Goal: Transaction & Acquisition: Download file/media

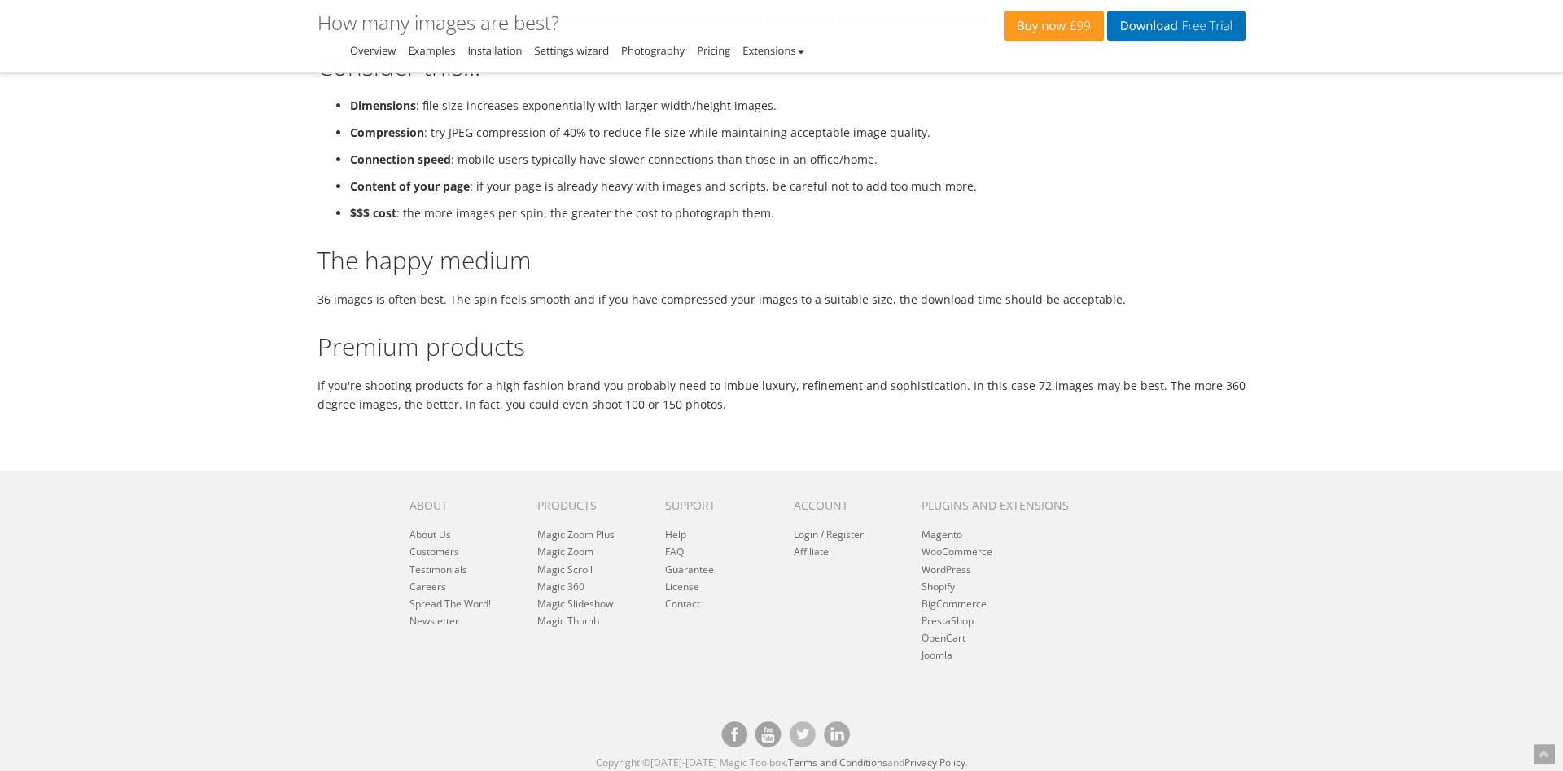
scroll to position [920, 0]
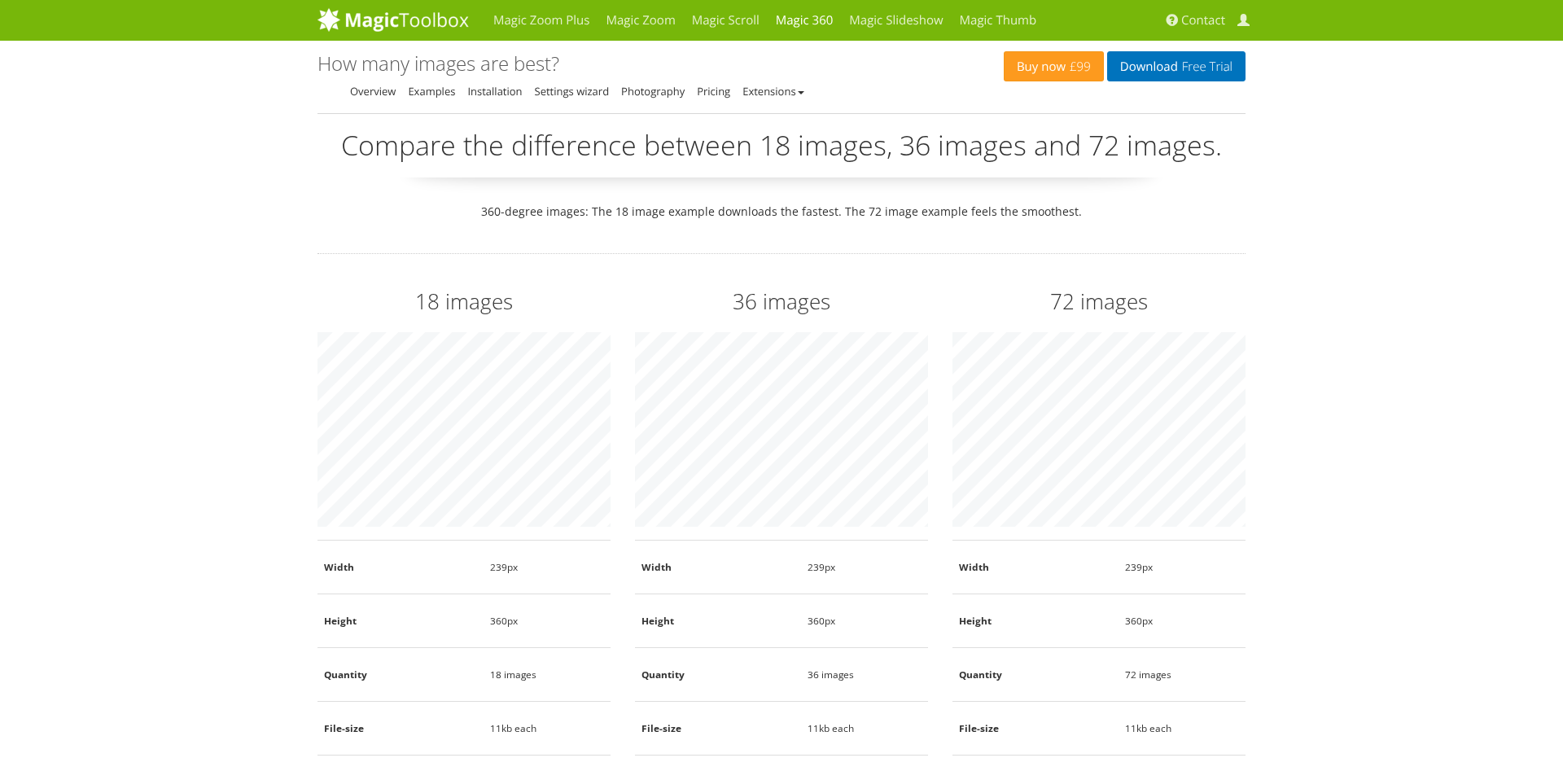
click at [1175, 61] on link "Download Free Trial" at bounding box center [1176, 66] width 138 height 30
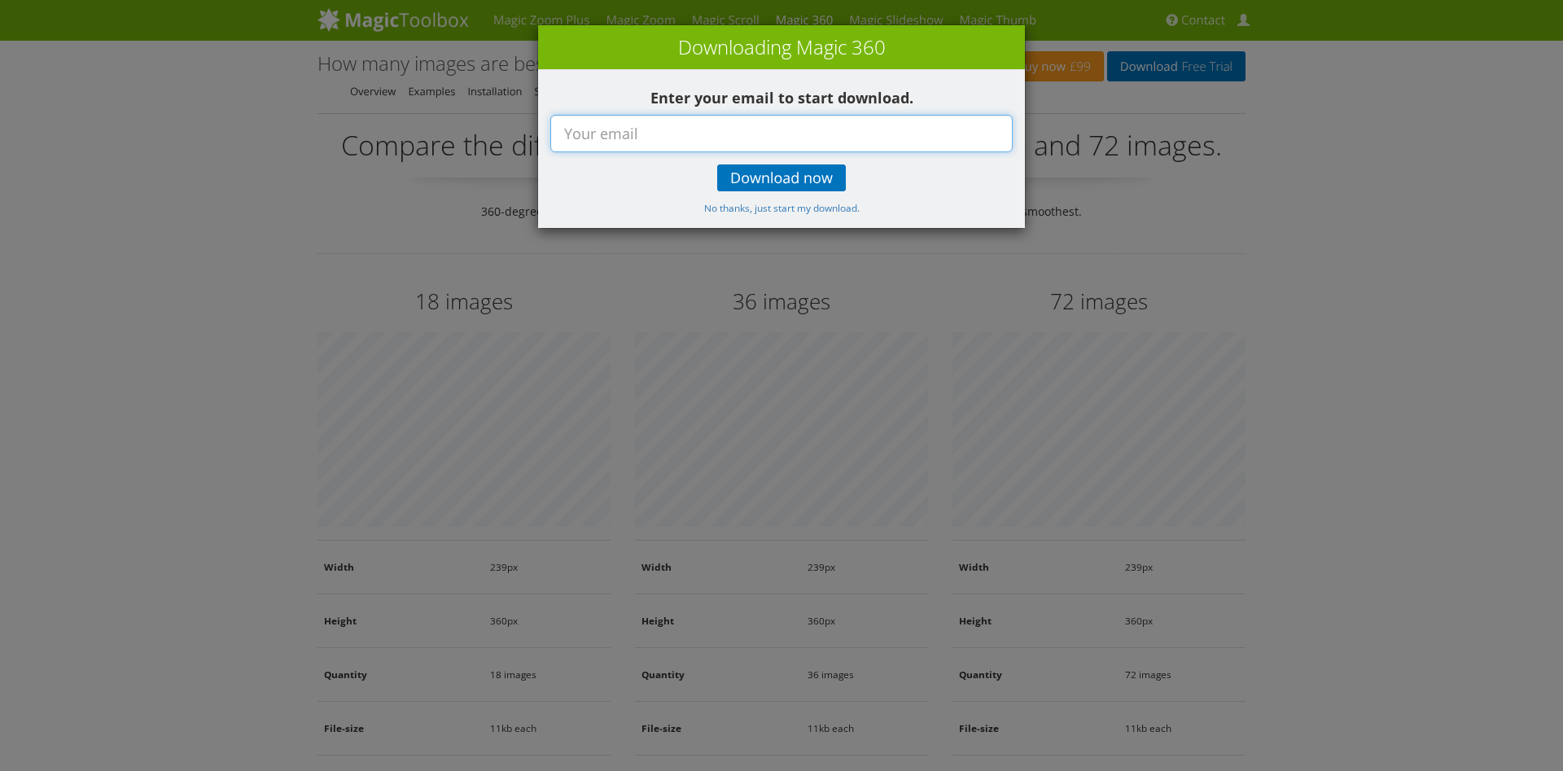
click at [633, 125] on input "text" at bounding box center [781, 133] width 462 height 37
type input "[EMAIL_ADDRESS][DOMAIN_NAME]"
click at [772, 175] on span "Download now" at bounding box center [781, 178] width 103 height 13
